Goal: Transaction & Acquisition: Purchase product/service

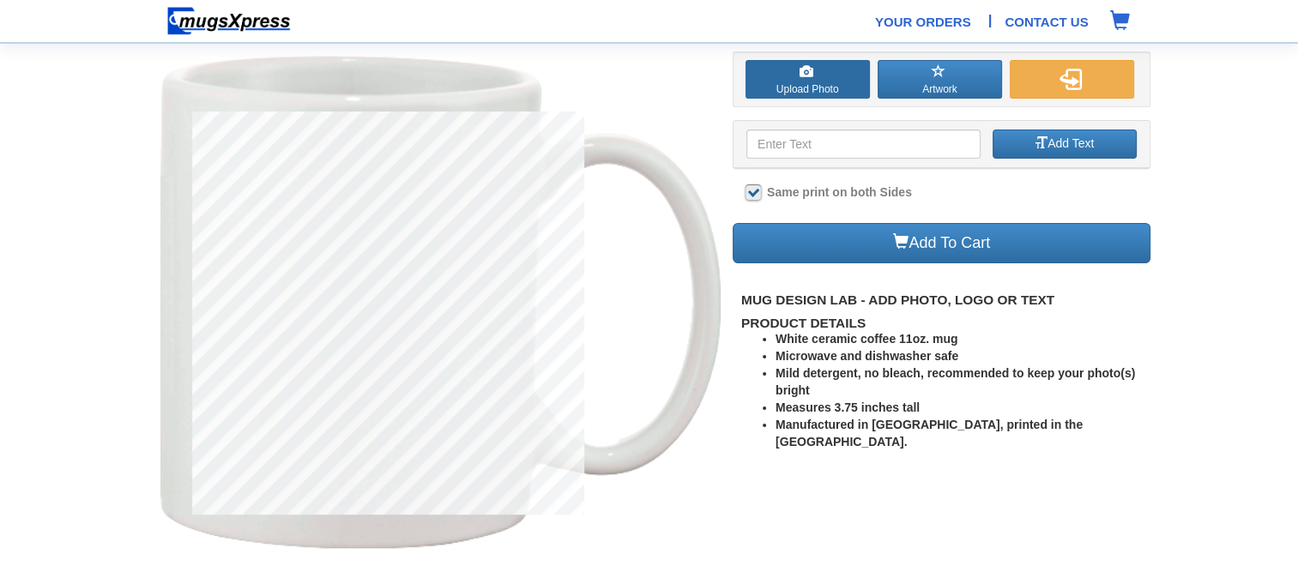
click at [813, 72] on label "Upload Photo" at bounding box center [807, 79] width 124 height 39
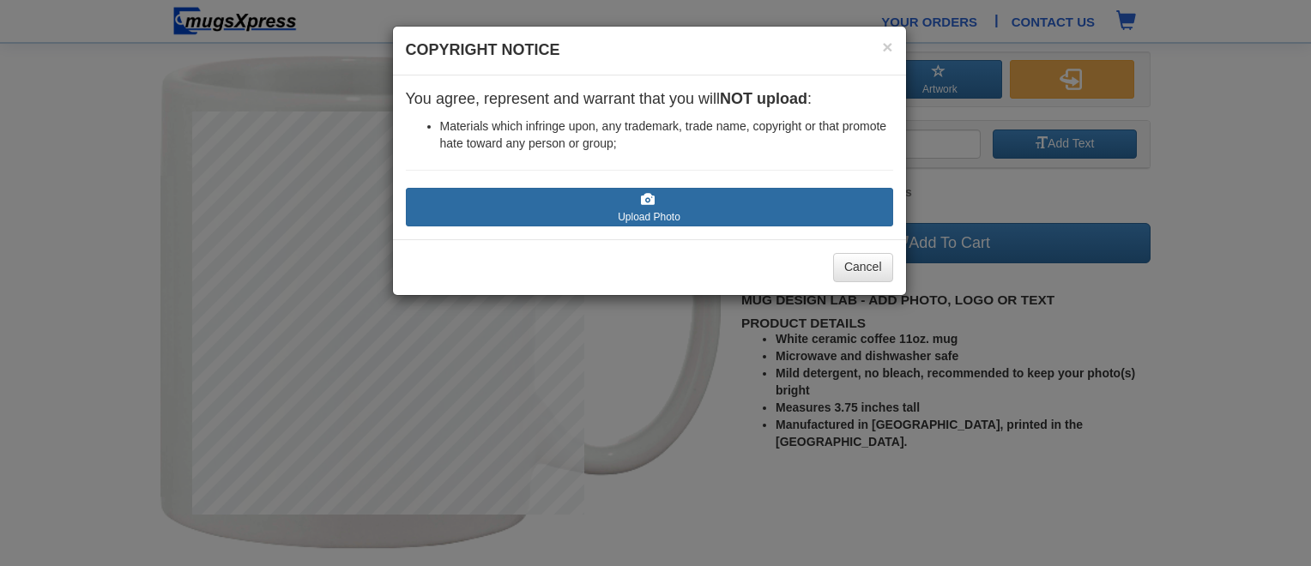
click at [654, 206] on span at bounding box center [648, 200] width 14 height 14
click at [606, 225] on input "Upload Photo" at bounding box center [508, 233] width 195 height 17
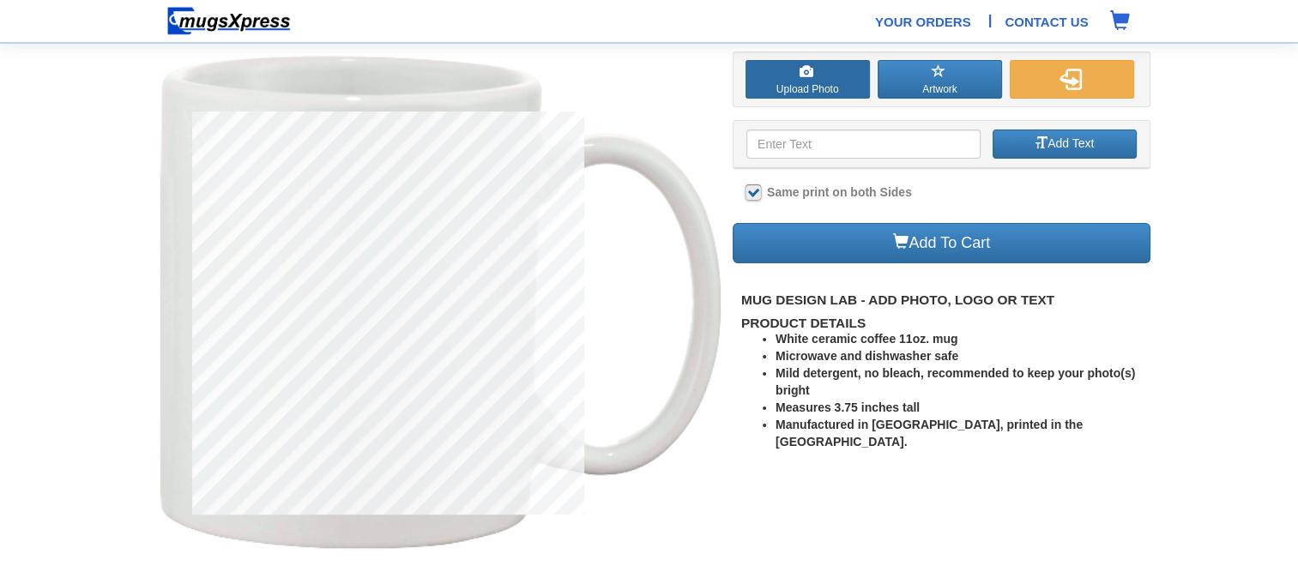
click at [803, 75] on span at bounding box center [806, 72] width 14 height 14
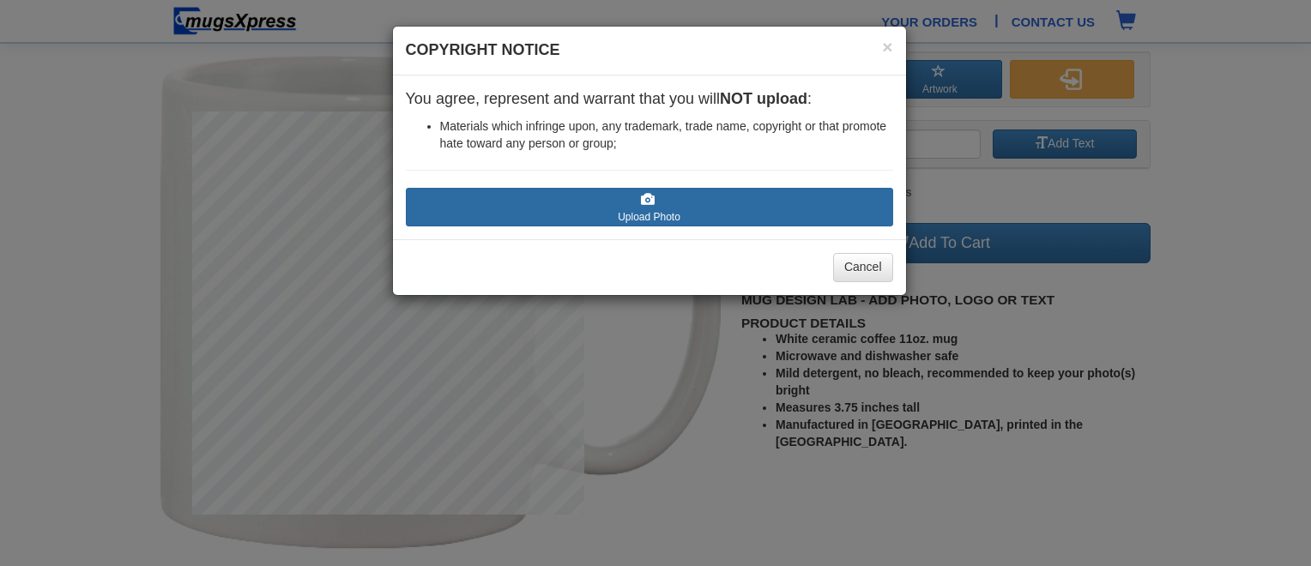
click at [641, 195] on span at bounding box center [648, 200] width 14 height 14
click at [606, 225] on input "Upload Photo" at bounding box center [508, 233] width 195 height 17
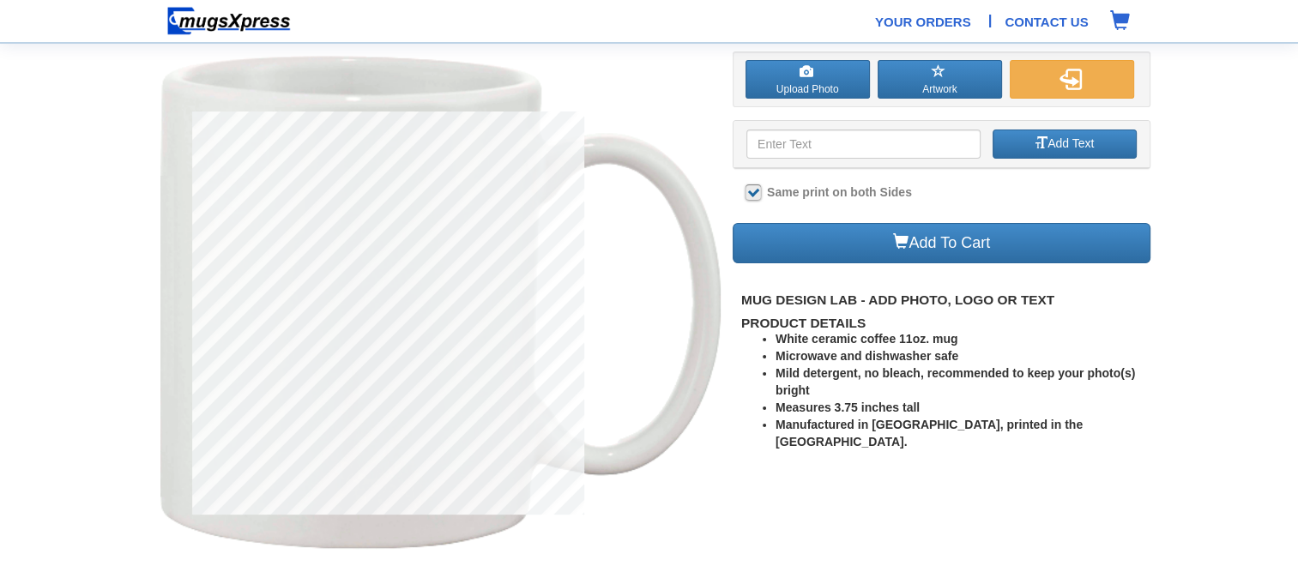
click at [1052, 21] on link "Contact Us" at bounding box center [1045, 22] width 83 height 18
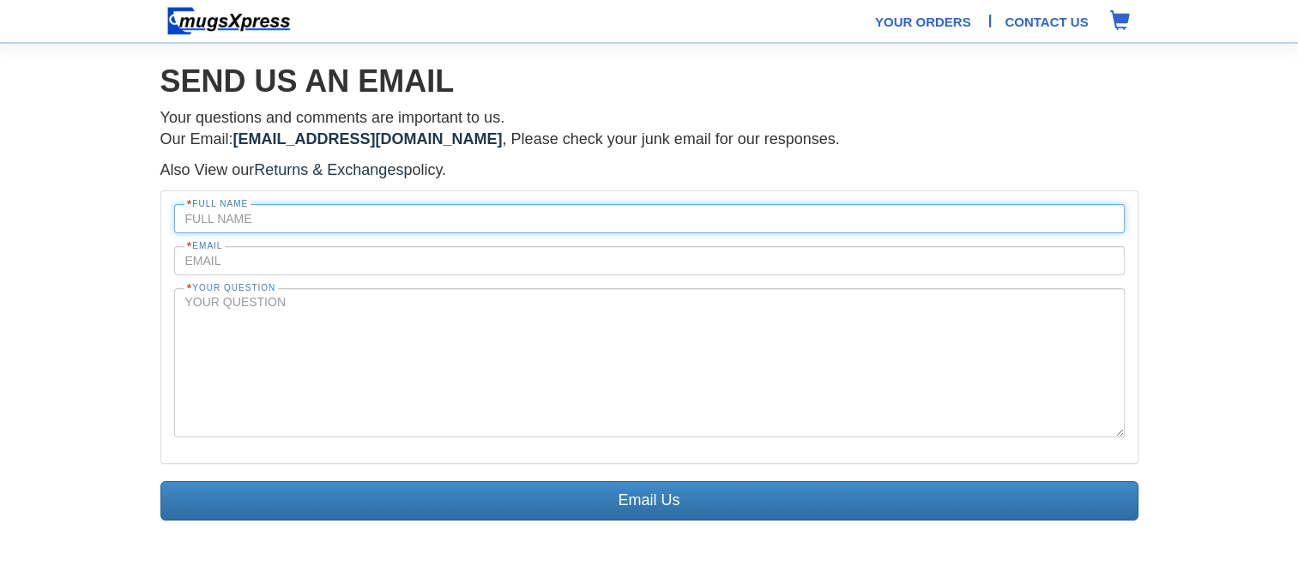
click at [443, 220] on input "text" at bounding box center [649, 218] width 950 height 29
type input "[PERSON_NAME]"
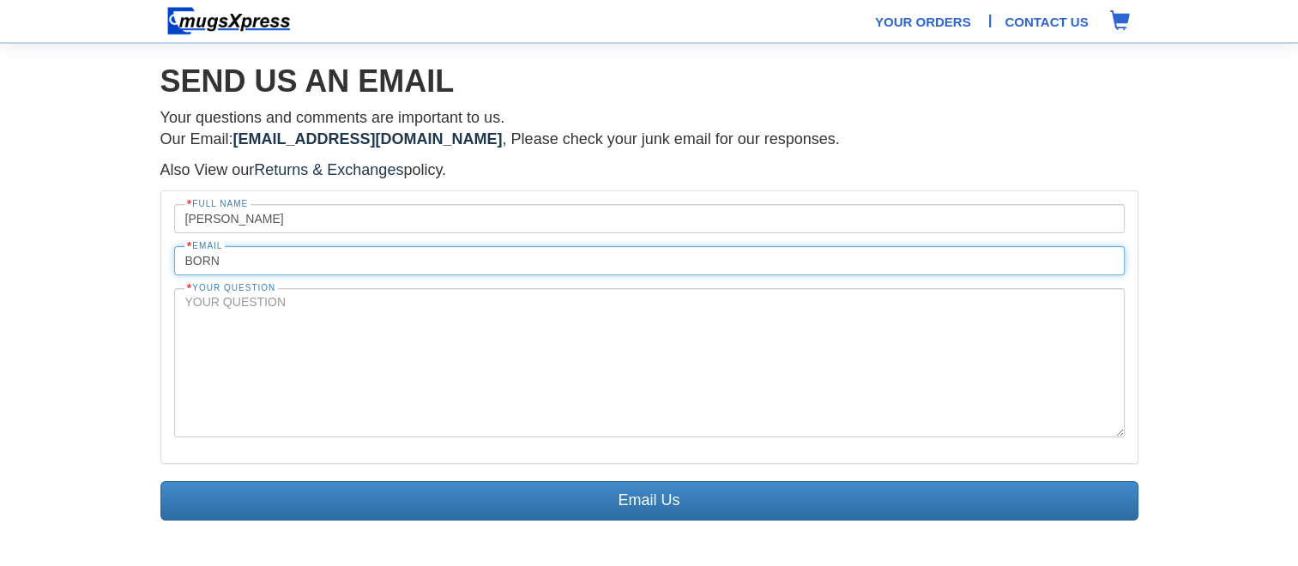
click at [343, 267] on input "born" at bounding box center [649, 260] width 950 height 29
type input "born2betec@gmail.com"
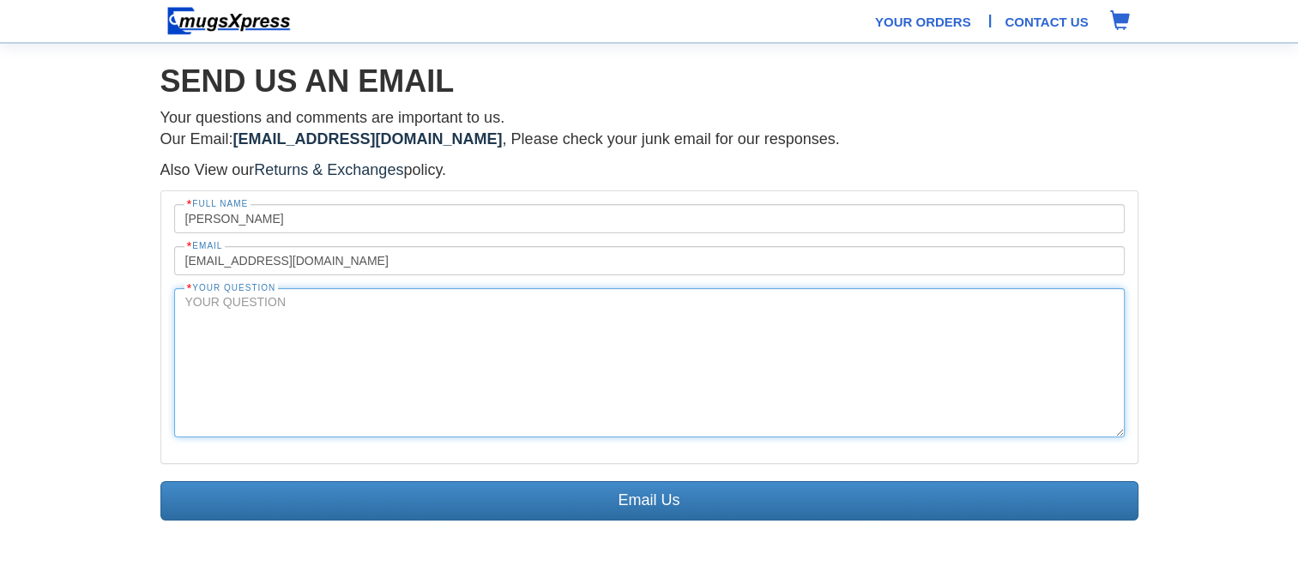
drag, startPoint x: 268, startPoint y: 305, endPoint x: 278, endPoint y: 304, distance: 10.4
click at [268, 305] on textarea at bounding box center [649, 362] width 950 height 149
click at [587, 299] on textarea "Do you ever have a black mug available? this is for an even for born 2 be thera…" at bounding box center [649, 362] width 950 height 149
click at [957, 298] on textarea "Do you ever have a black mug available? this is for an event for born 2 be ther…" at bounding box center [649, 362] width 950 height 149
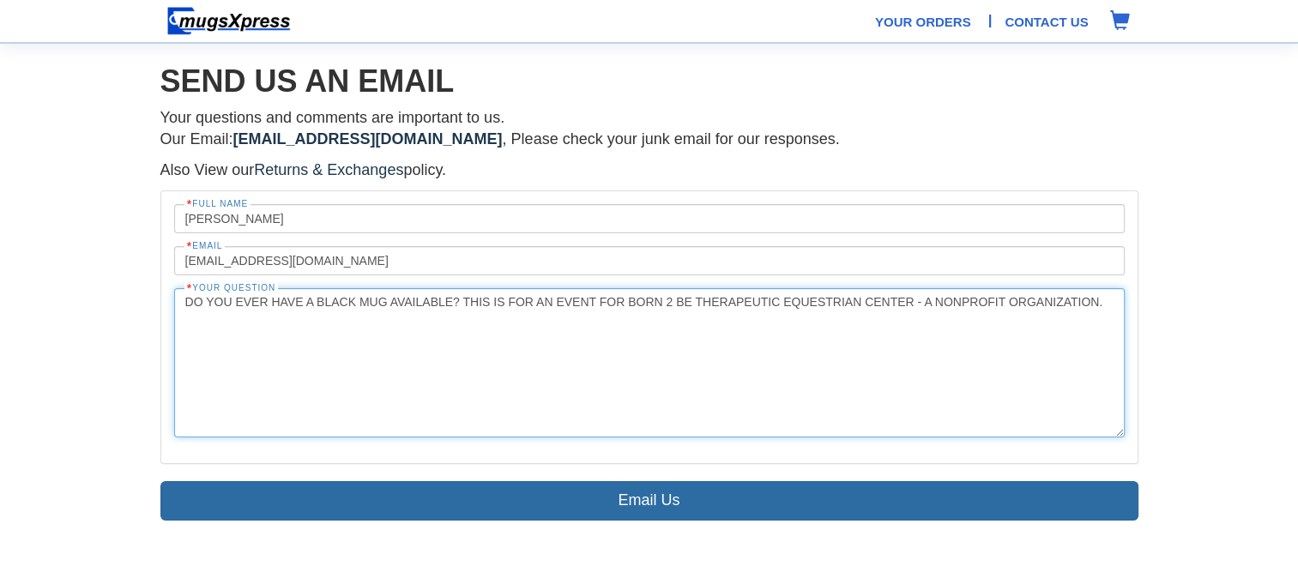
type textarea "Do you ever have a black mug available? this is for an event for born 2 be ther…"
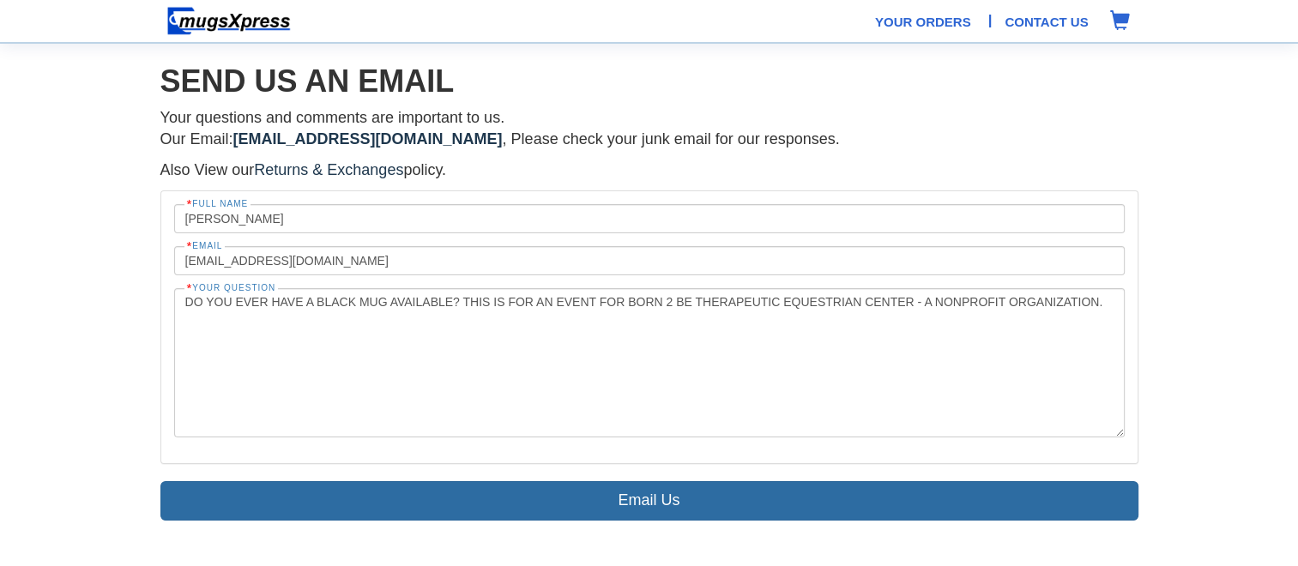
click at [639, 491] on link "Email Us" at bounding box center [649, 500] width 978 height 39
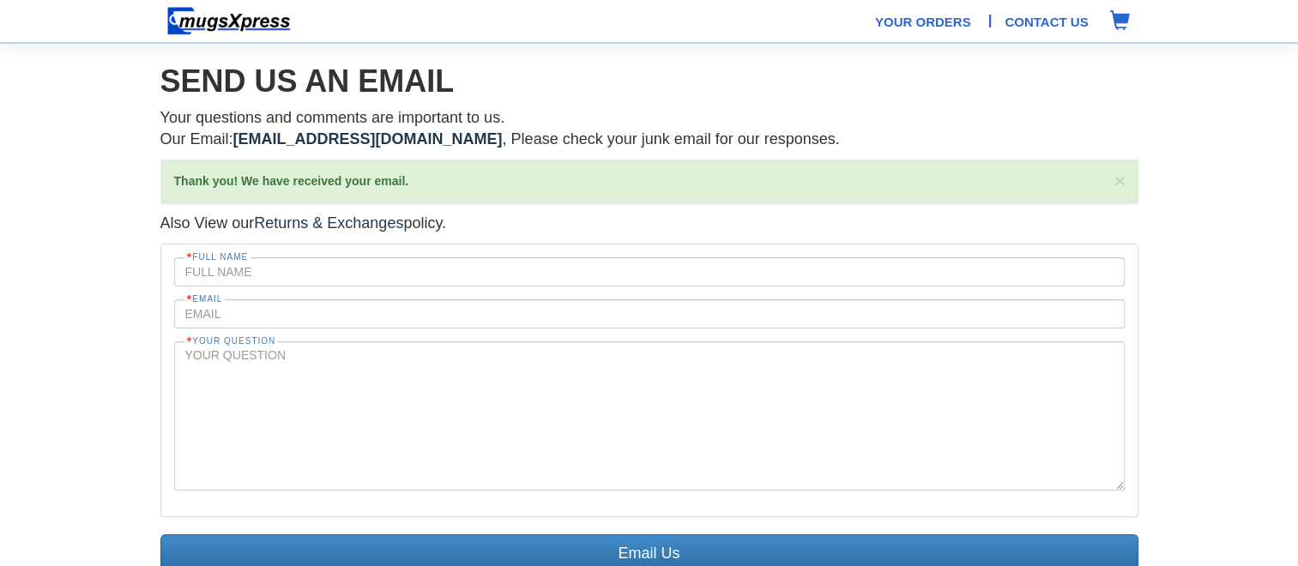
click at [885, 18] on link "Your Orders" at bounding box center [923, 22] width 96 height 18
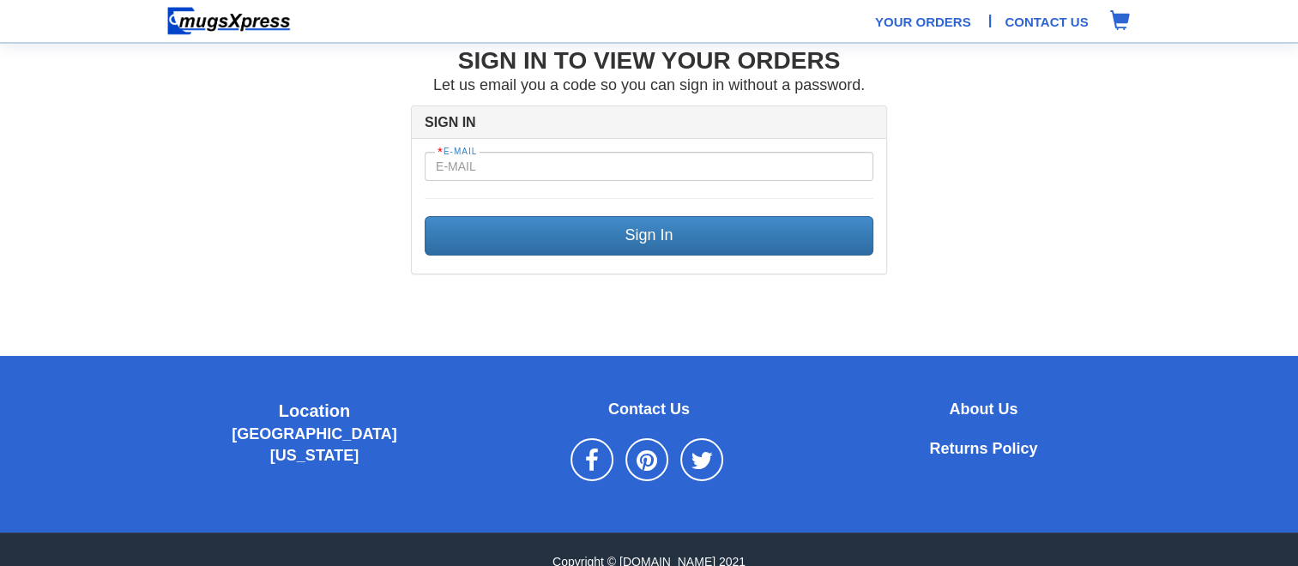
click at [232, 24] on img at bounding box center [228, 21] width 125 height 30
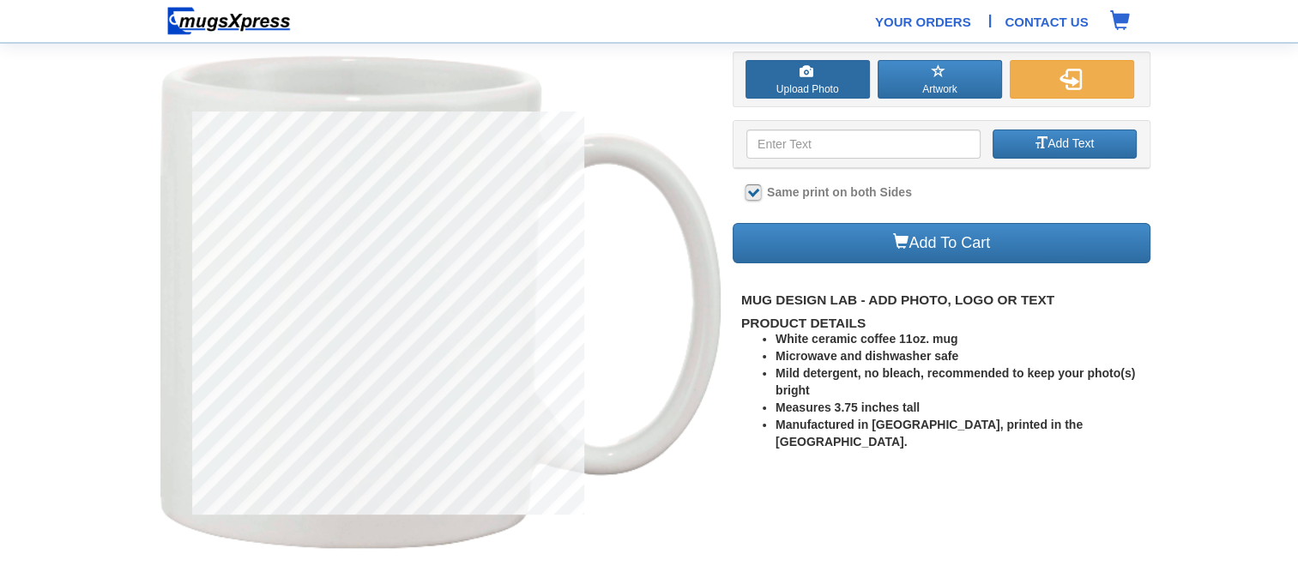
click at [806, 75] on span at bounding box center [806, 72] width 14 height 14
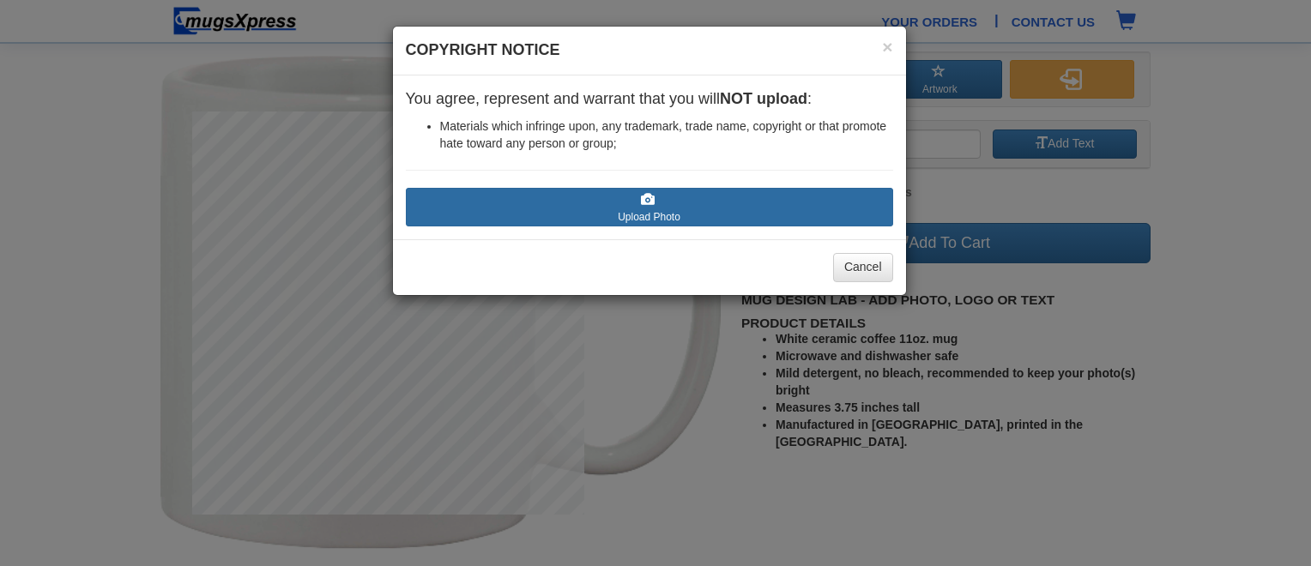
click at [642, 200] on span at bounding box center [648, 200] width 14 height 14
click at [606, 225] on input "Upload Photo" at bounding box center [508, 233] width 195 height 17
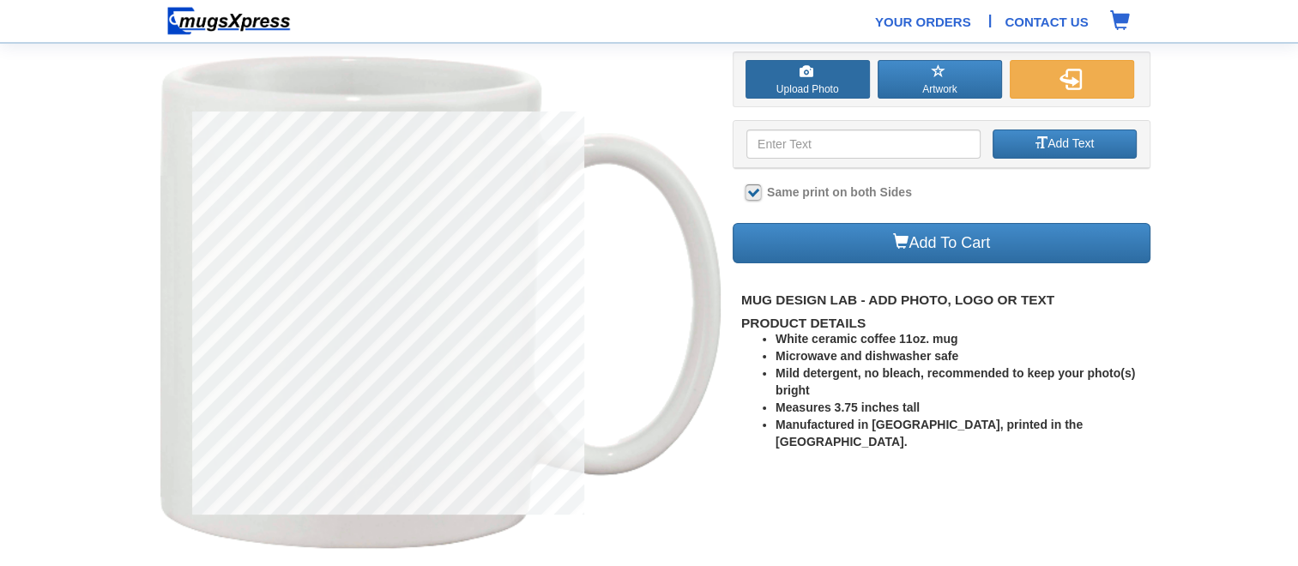
click at [815, 81] on label "Upload Photo" at bounding box center [807, 79] width 124 height 39
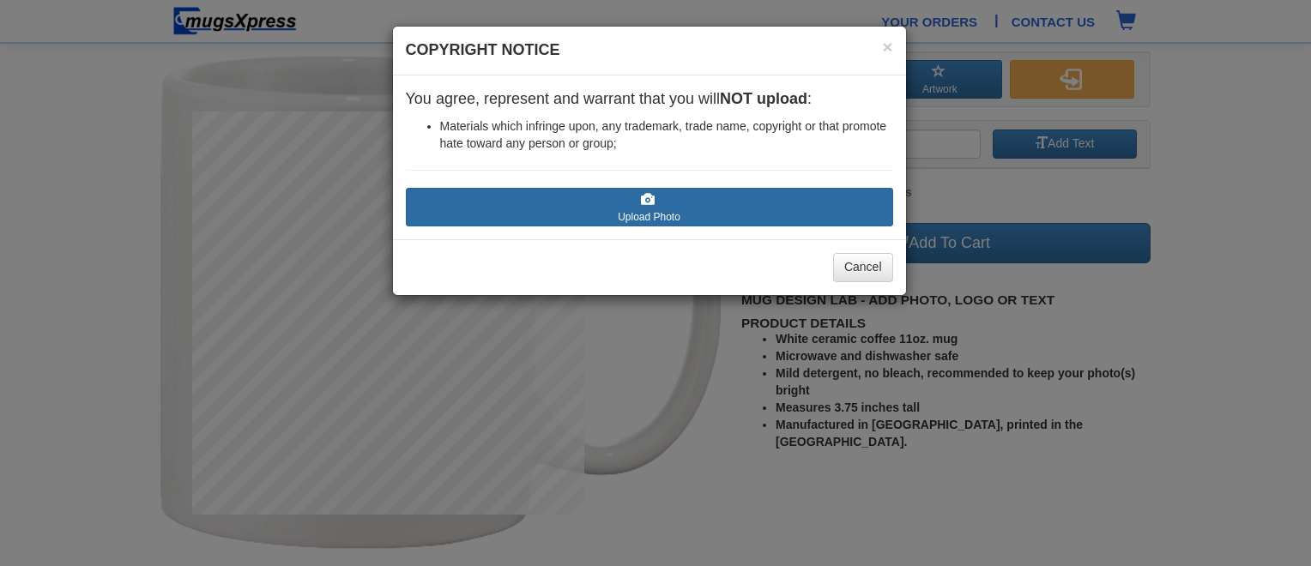
click at [650, 208] on label "Upload Photo" at bounding box center [649, 207] width 487 height 39
click at [606, 225] on input "Upload Photo" at bounding box center [508, 233] width 195 height 17
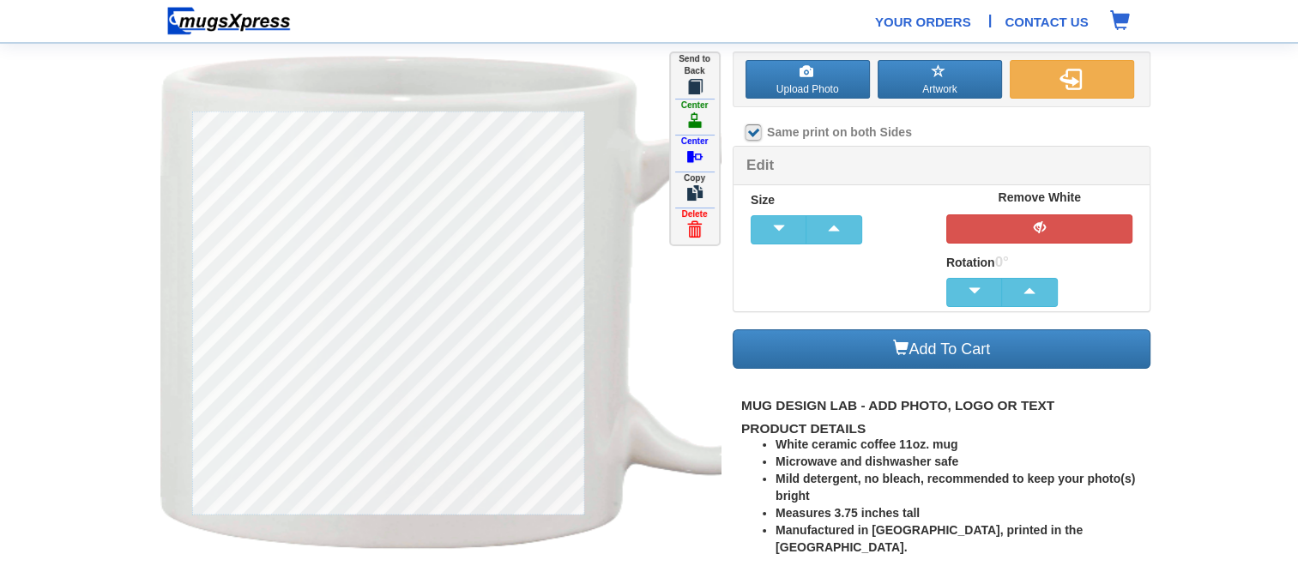
click at [639, 326] on img at bounding box center [510, 302] width 700 height 503
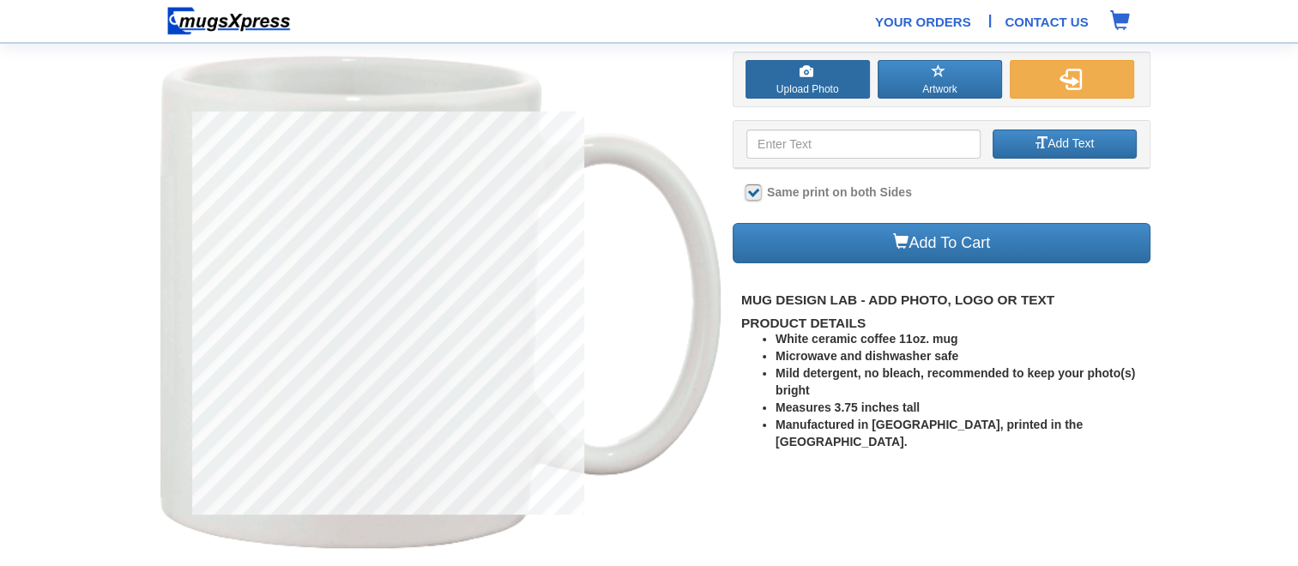
click at [804, 77] on span at bounding box center [806, 72] width 14 height 14
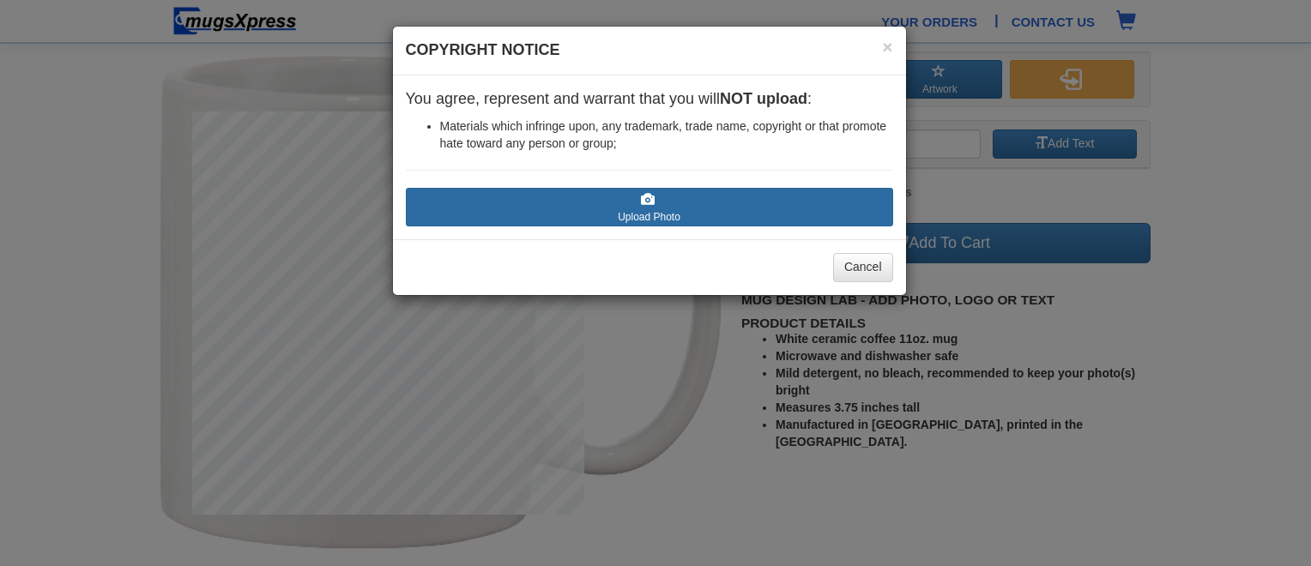
click at [660, 216] on label "Upload Photo" at bounding box center [649, 207] width 487 height 39
click at [606, 225] on input "Upload Photo" at bounding box center [508, 233] width 195 height 17
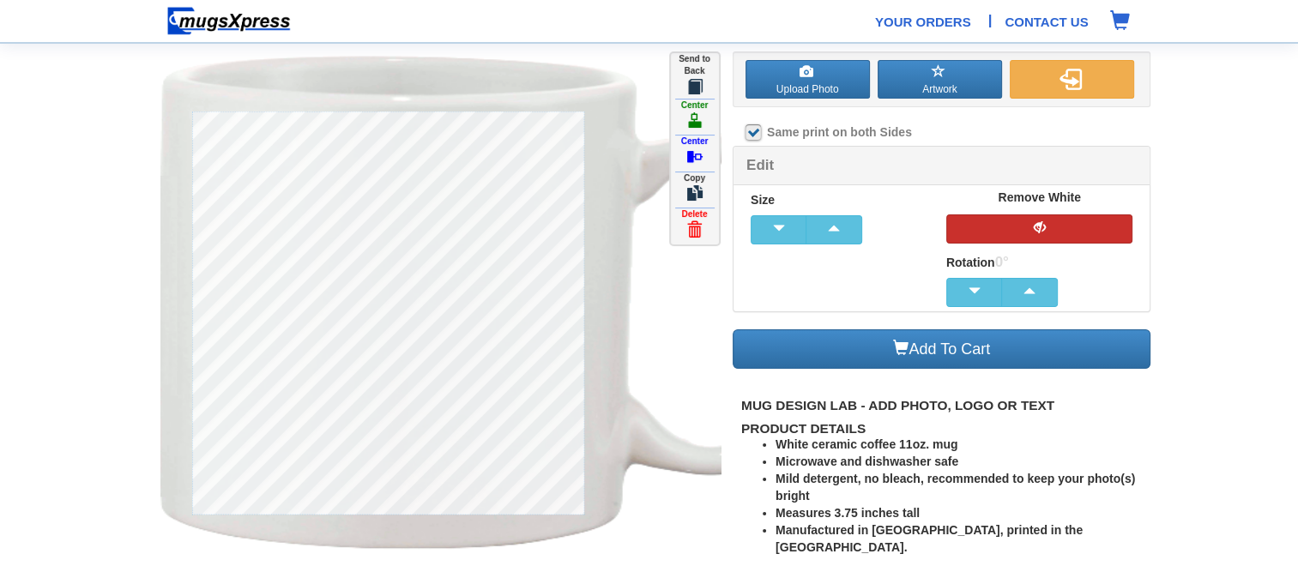
click at [1042, 227] on span "button" at bounding box center [1039, 227] width 34 height 12
click at [778, 228] on span "button" at bounding box center [779, 228] width 34 height 12
click at [775, 228] on span "button" at bounding box center [779, 228] width 34 height 12
click at [1232, 136] on section "Upload Photo Artwork Front Back Click To Edit Click To Edit Color" at bounding box center [649, 289] width 1298 height 578
click at [701, 117] on span at bounding box center [694, 119] width 15 height 15
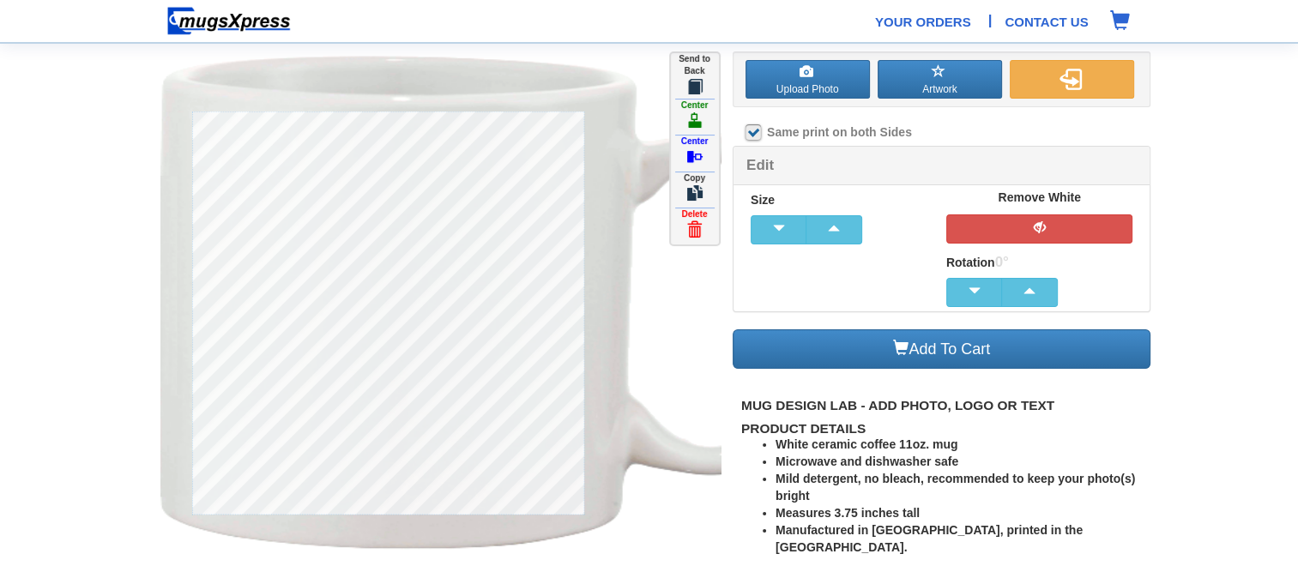
click at [696, 153] on span at bounding box center [694, 155] width 15 height 15
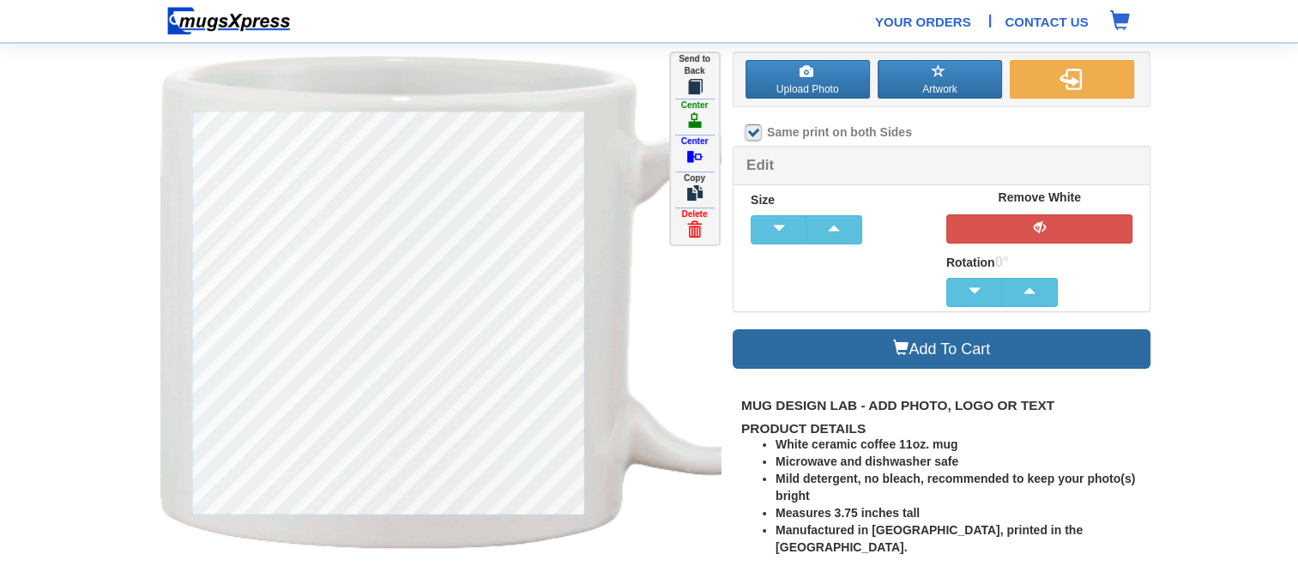
click at [972, 353] on link "Add To Cart" at bounding box center [941, 349] width 419 height 40
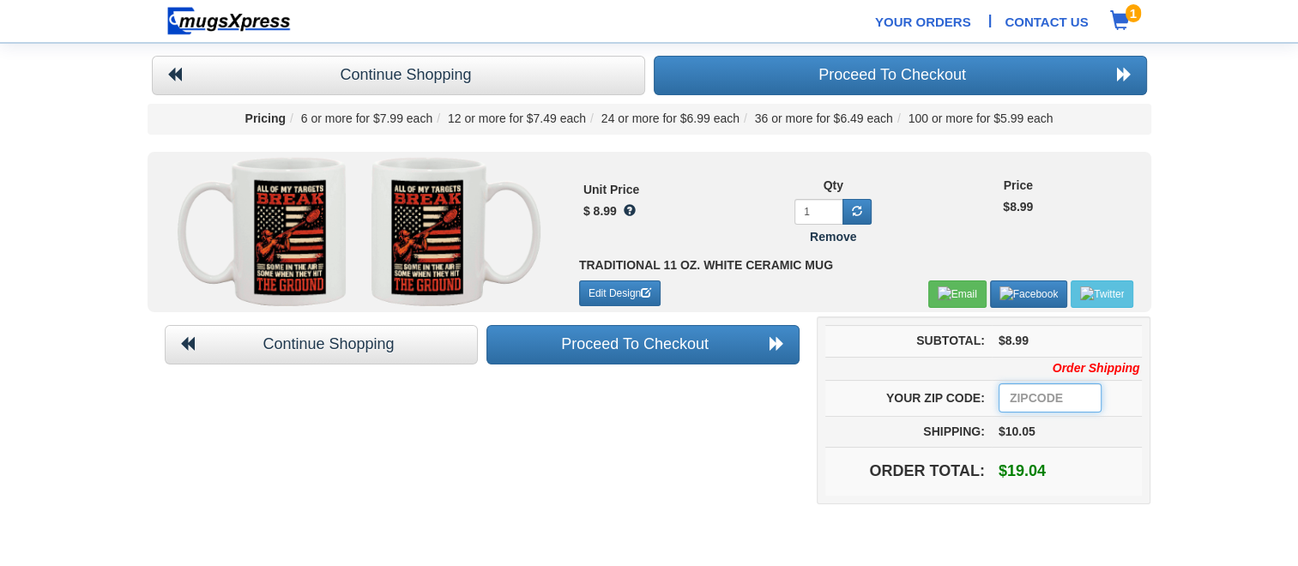
click at [1061, 395] on input "number" at bounding box center [1049, 397] width 103 height 29
click at [1007, 397] on input "number" at bounding box center [1049, 397] width 103 height 29
type input "76052"
